Goal: Task Accomplishment & Management: Use online tool/utility

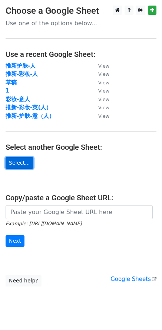
click at [30, 166] on link "Select..." at bounding box center [20, 163] width 28 height 12
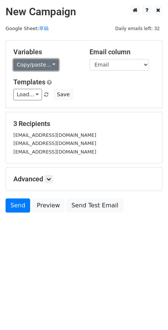
click at [46, 65] on link "Copy/paste..." at bounding box center [35, 65] width 45 height 12
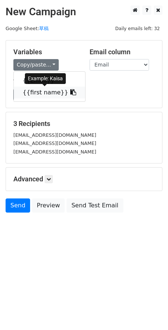
click at [40, 92] on link "{{first name}}" at bounding box center [49, 93] width 71 height 12
